Goal: Entertainment & Leisure: Consume media (video, audio)

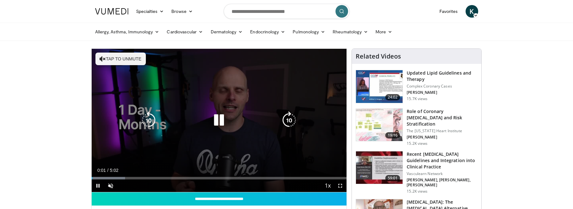
click at [220, 121] on icon "Video Player" at bounding box center [219, 121] width 18 height 18
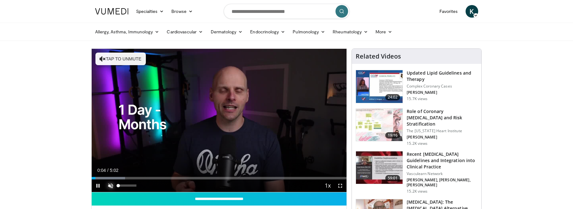
click at [111, 187] on span "Video Player" at bounding box center [110, 186] width 13 height 13
